Goal: Information Seeking & Learning: Check status

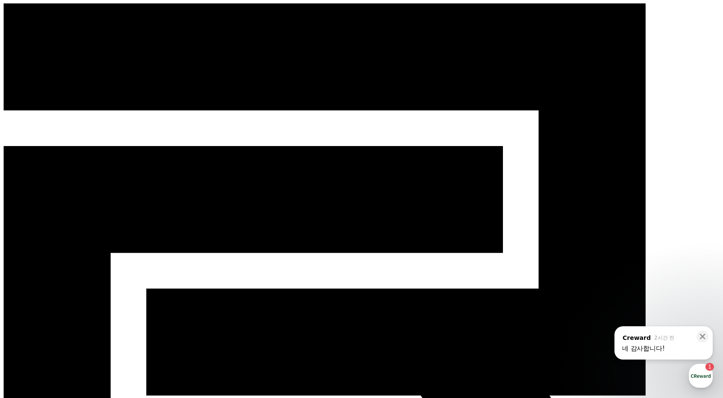
scroll to position [880, 0]
click at [695, 372] on div "button" at bounding box center [701, 376] width 24 height 24
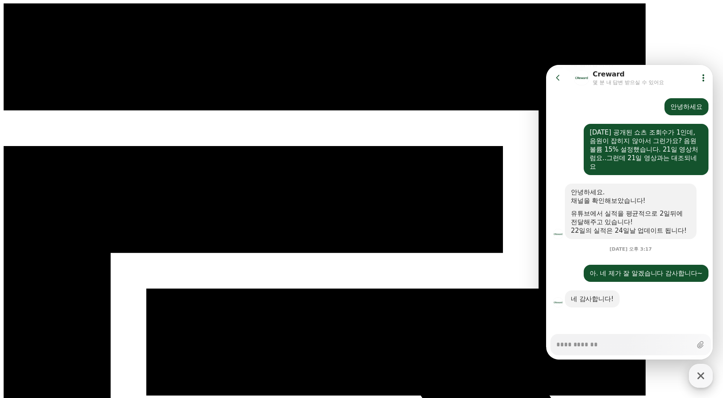
click at [699, 376] on icon "button" at bounding box center [700, 375] width 15 height 15
type textarea "*"
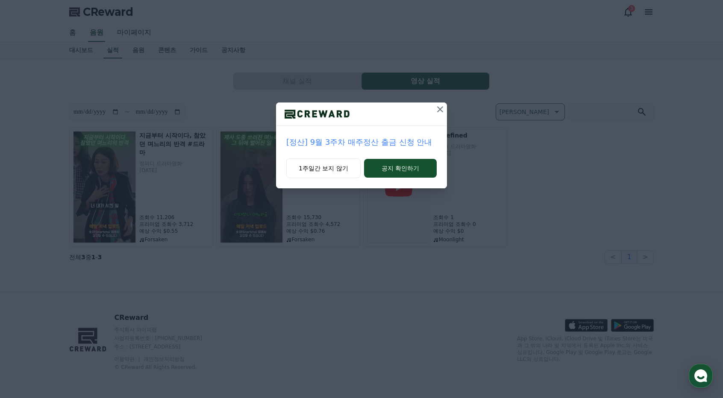
click at [364, 144] on p "[정산] 9월 3주차 매주정산 출금 신청 안내" at bounding box center [361, 142] width 150 height 12
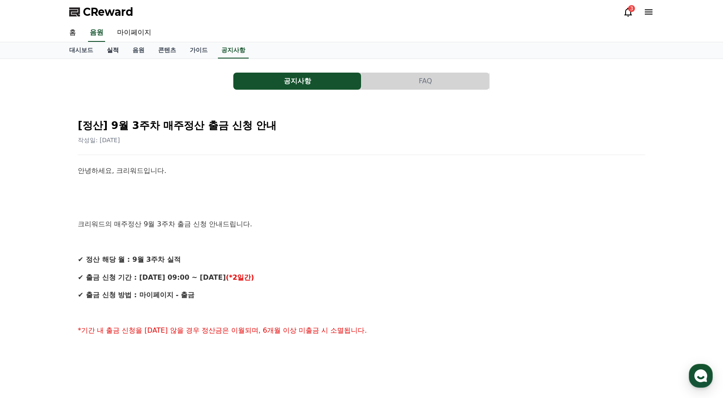
click at [115, 46] on link "실적" at bounding box center [113, 50] width 26 height 16
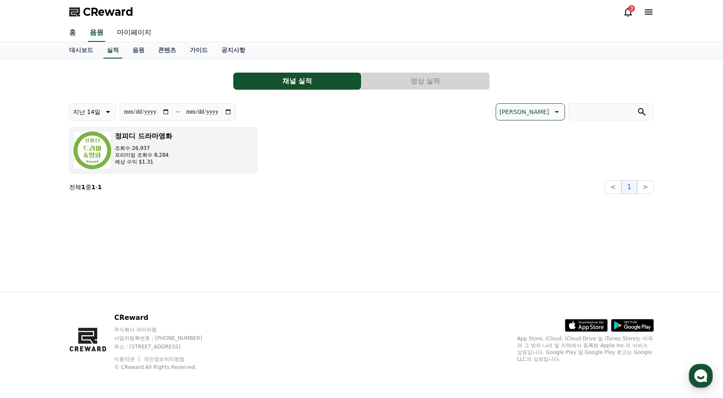
click at [144, 158] on p "예상 수익 $1.31" at bounding box center [143, 161] width 57 height 7
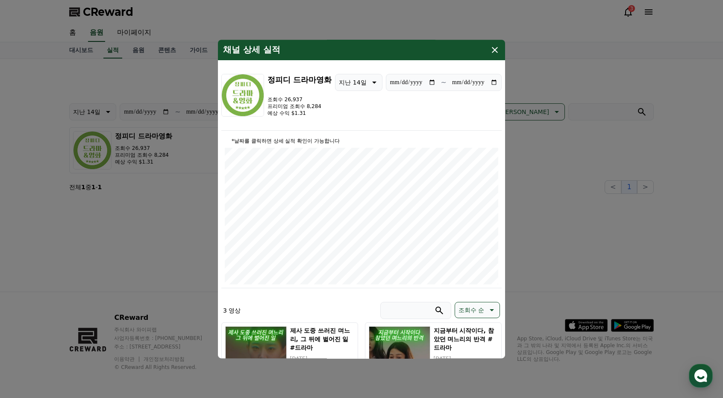
click at [496, 51] on icon "modal" at bounding box center [495, 50] width 10 height 10
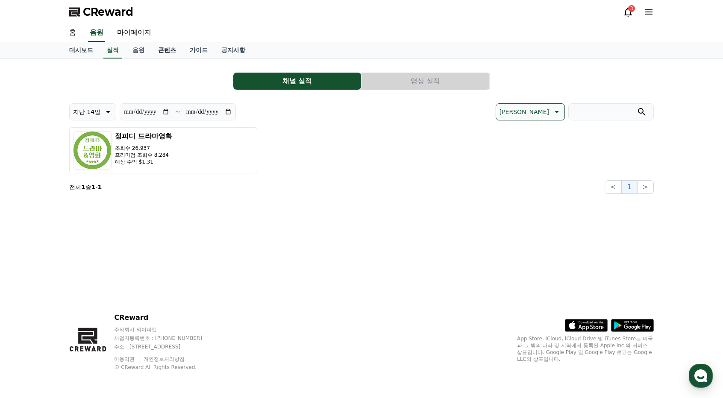
click at [164, 50] on link "콘텐츠" at bounding box center [167, 50] width 32 height 16
